Goal: Check status

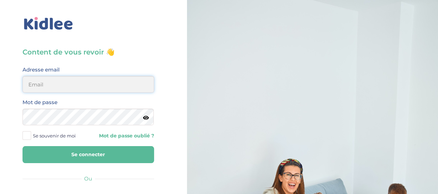
type input "hayetouali2@gmail.com"
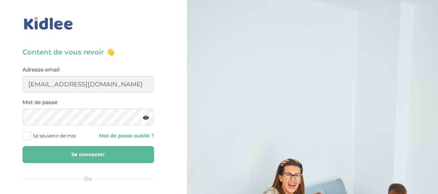
click at [105, 153] on button "Se connecter" at bounding box center [89, 154] width 132 height 17
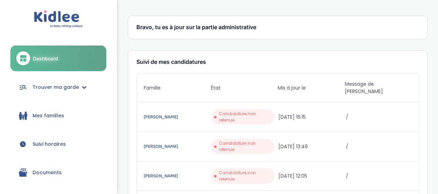
click at [44, 143] on span "Suivi horaires" at bounding box center [49, 143] width 33 height 7
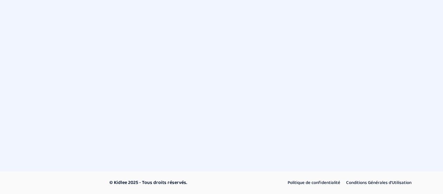
select select "octobre 2025"
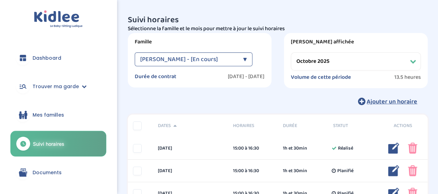
click at [214, 55] on div "[PERSON_NAME] - [En cours]" at bounding box center [189, 59] width 99 height 14
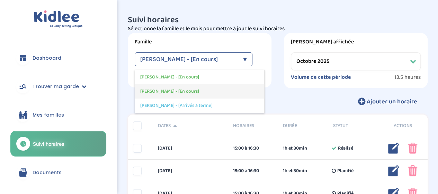
click at [199, 89] on span "[PERSON_NAME] - [En cours]" at bounding box center [169, 91] width 59 height 7
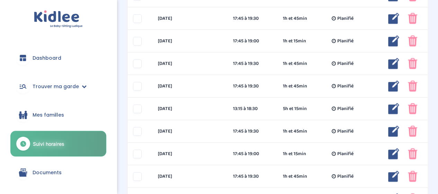
scroll to position [265, 0]
